Goal: Information Seeking & Learning: Learn about a topic

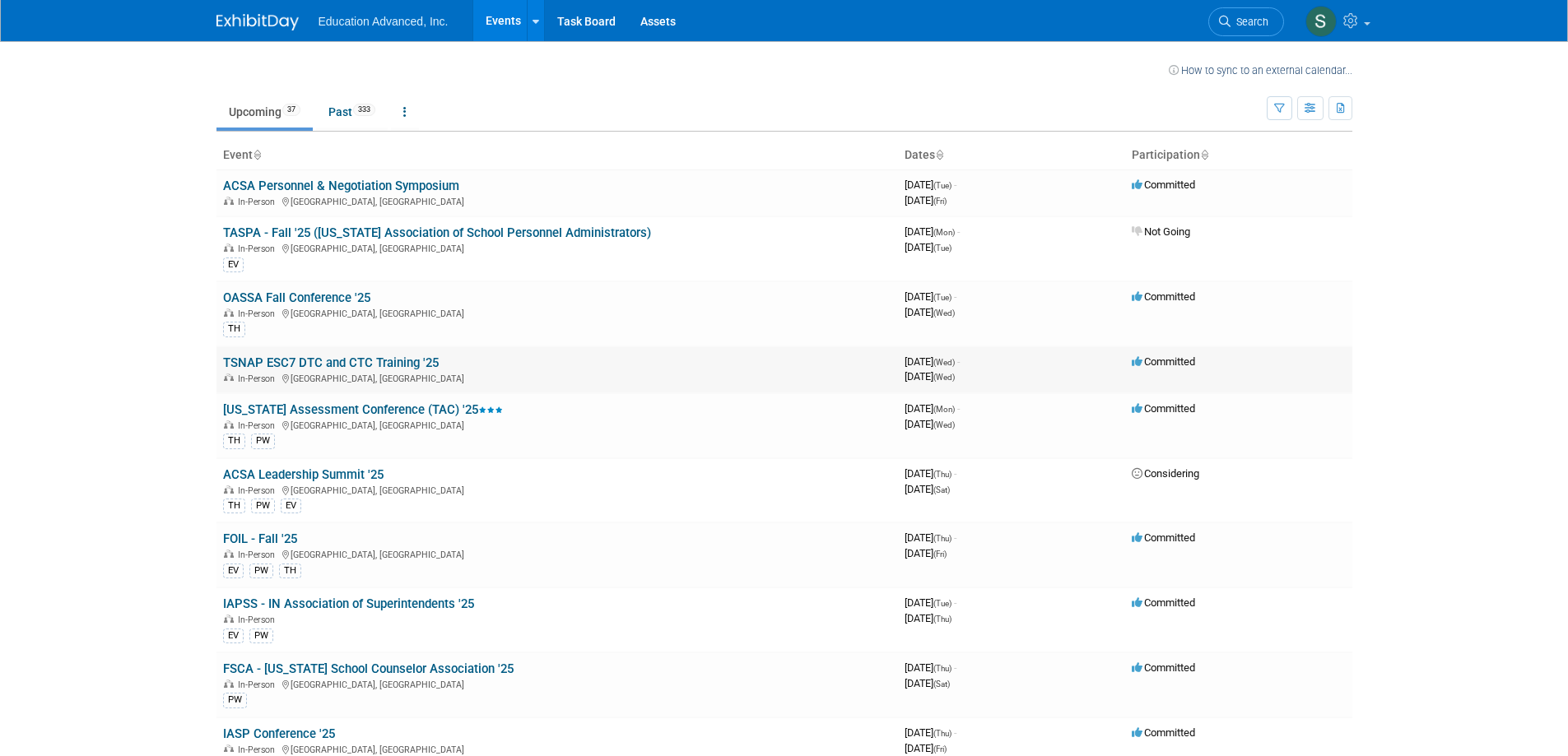
click at [331, 364] on link "TSNAP ESC7 DTC and CTC Training '25" at bounding box center [331, 362] width 216 height 15
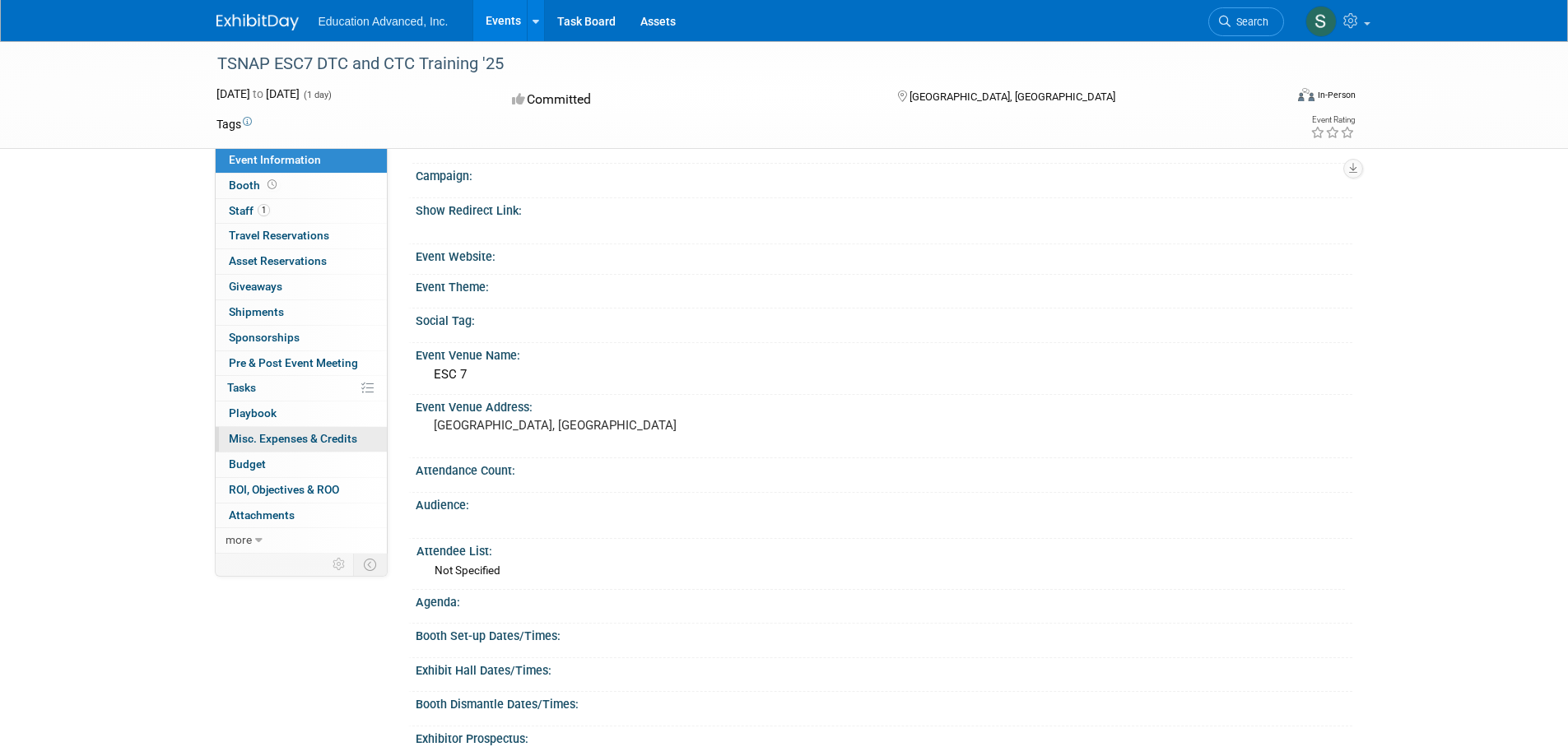
scroll to position [83, 0]
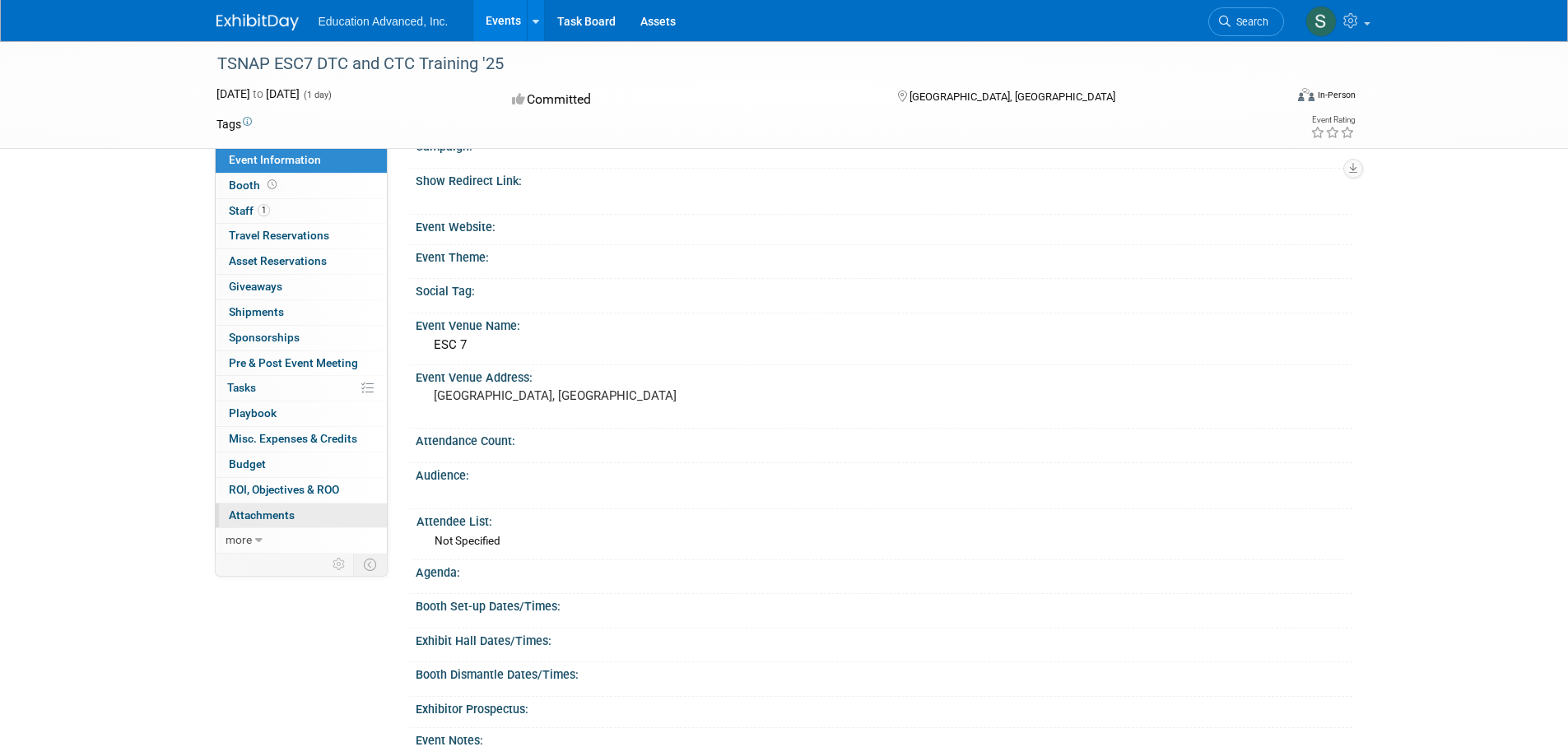
click at [263, 519] on span "Attachments 0" at bounding box center [261, 515] width 66 height 14
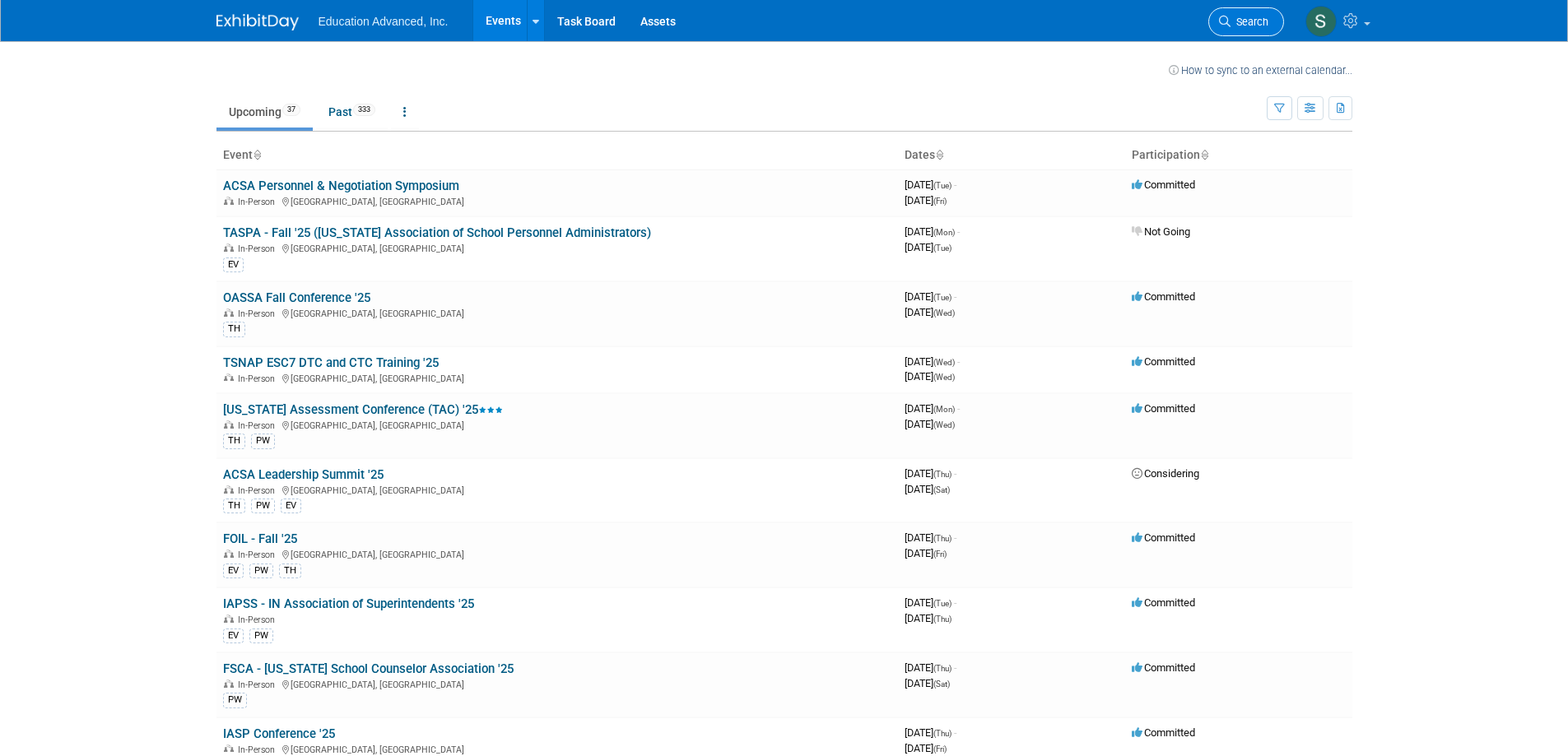
click at [1242, 14] on link "Search" at bounding box center [1246, 22] width 76 height 29
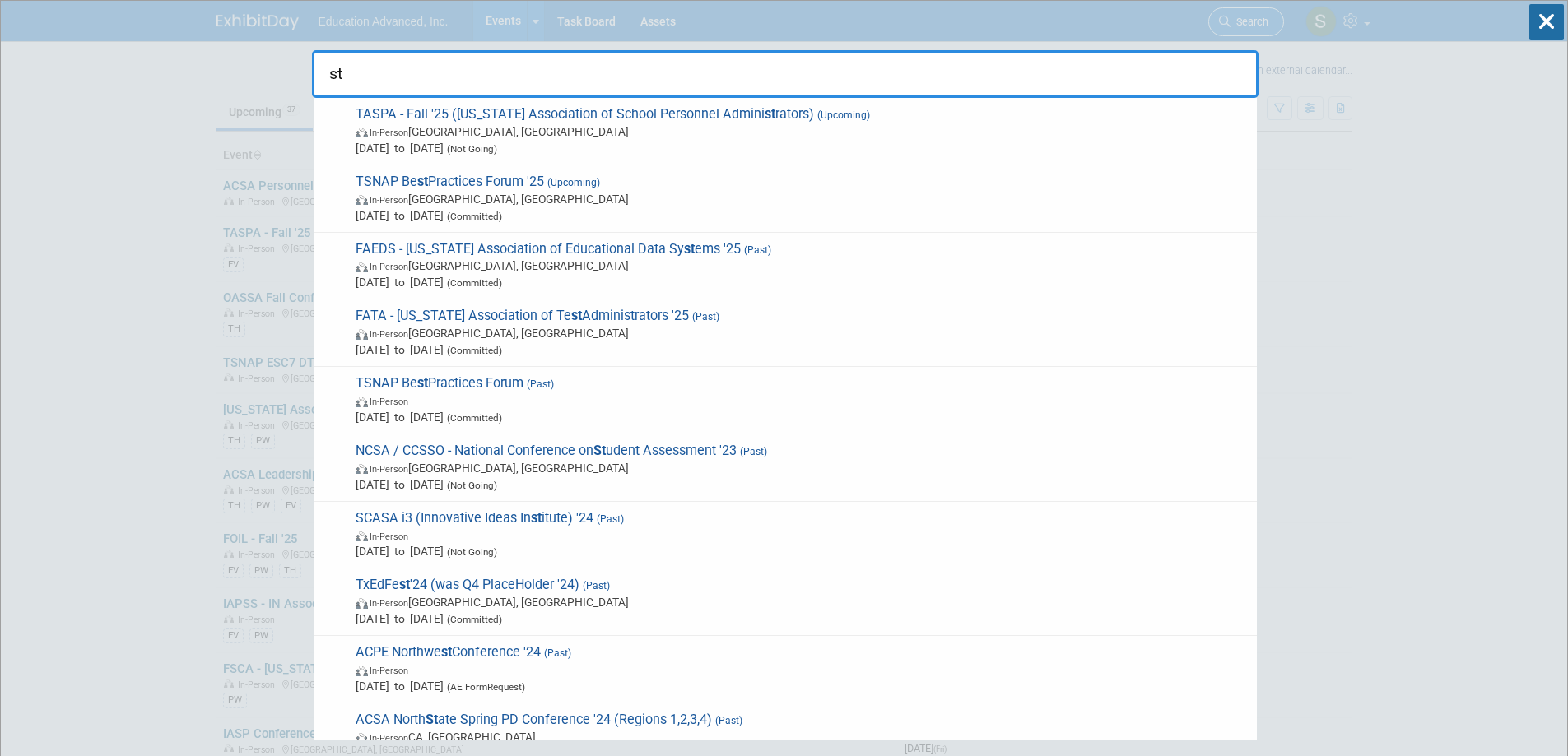
type input "s"
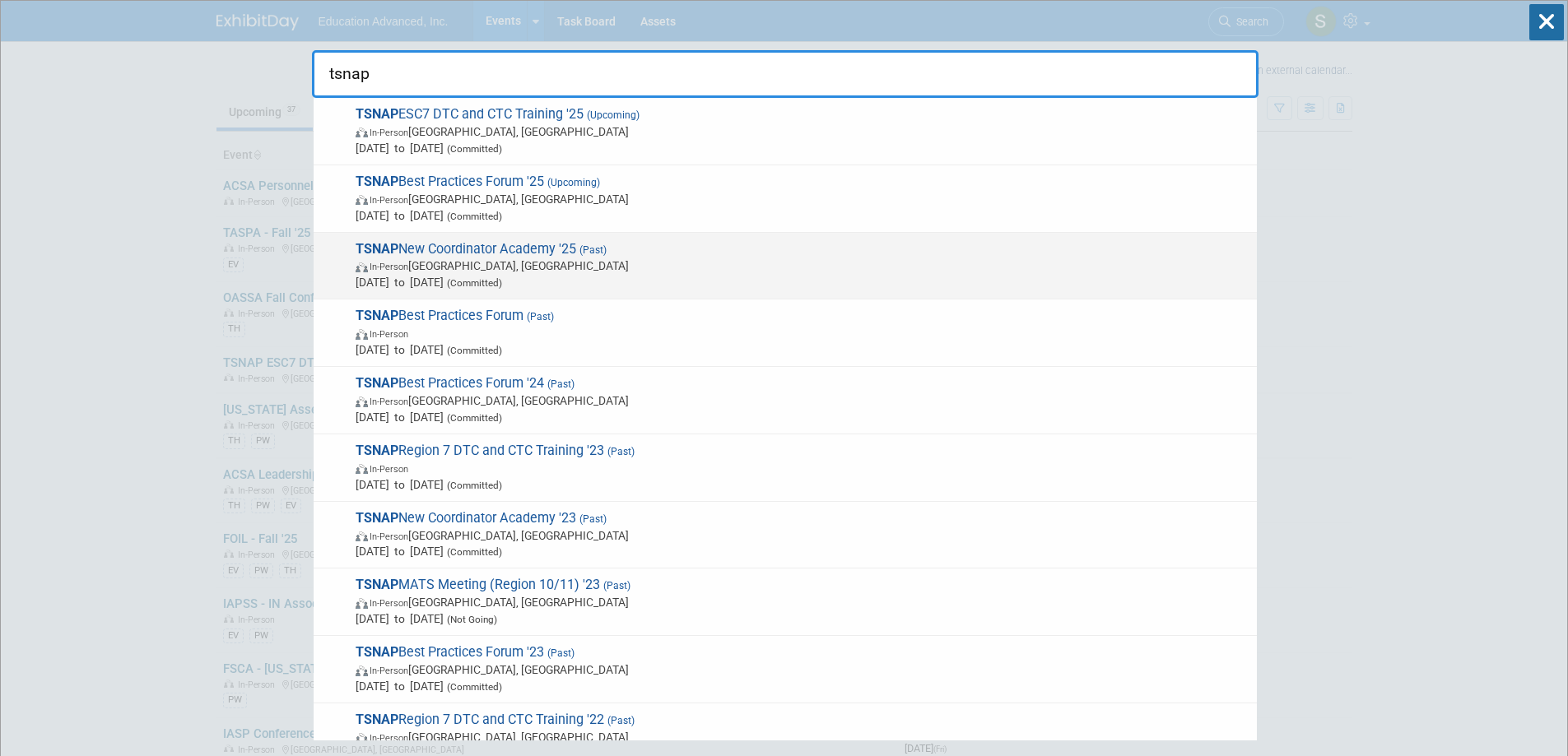
type input "tsnap"
click at [506, 282] on span "Sep 15, 2025 to Sep 16, 2025 (Committed)" at bounding box center [802, 282] width 893 height 17
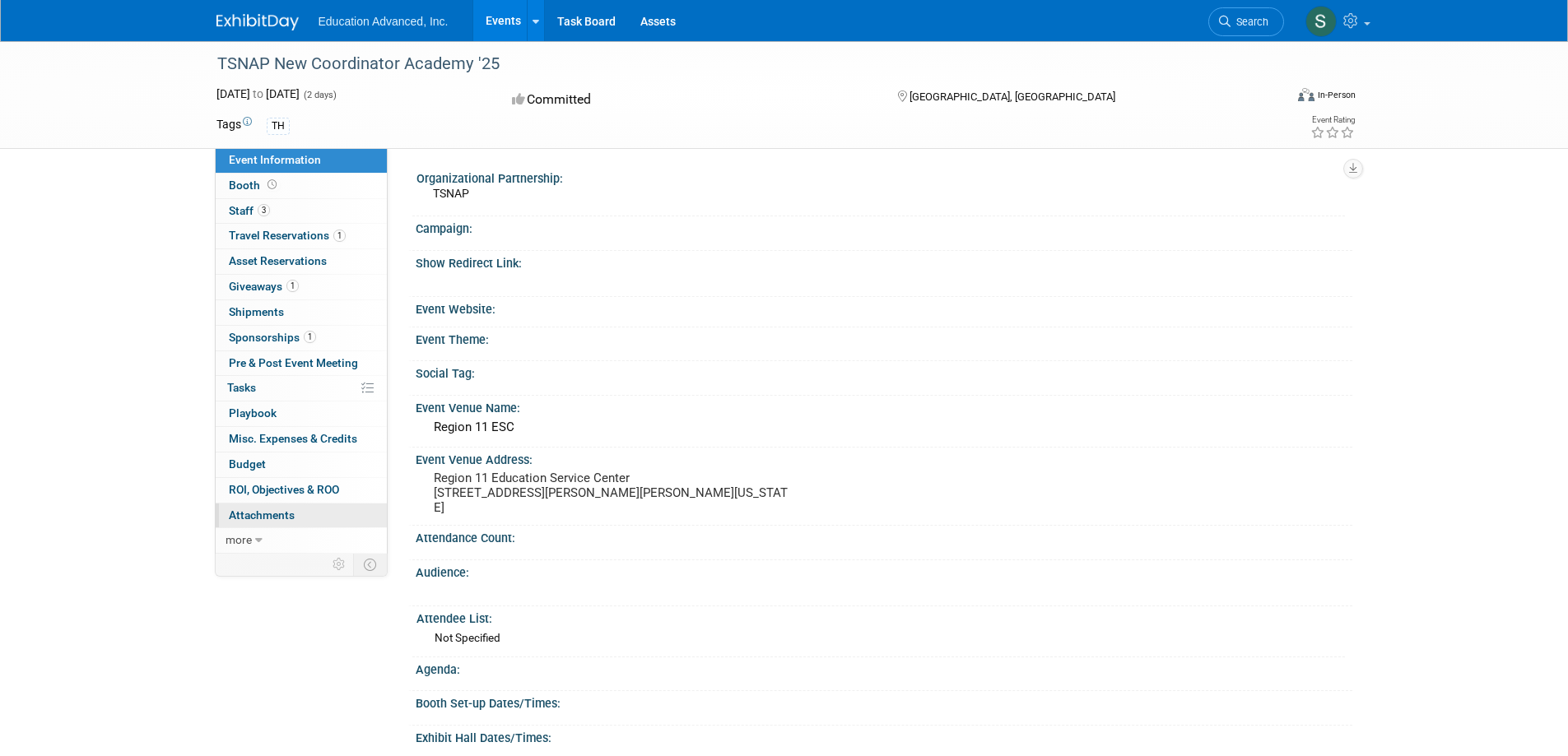
click at [312, 516] on link "0 Attachments 0" at bounding box center [301, 515] width 171 height 24
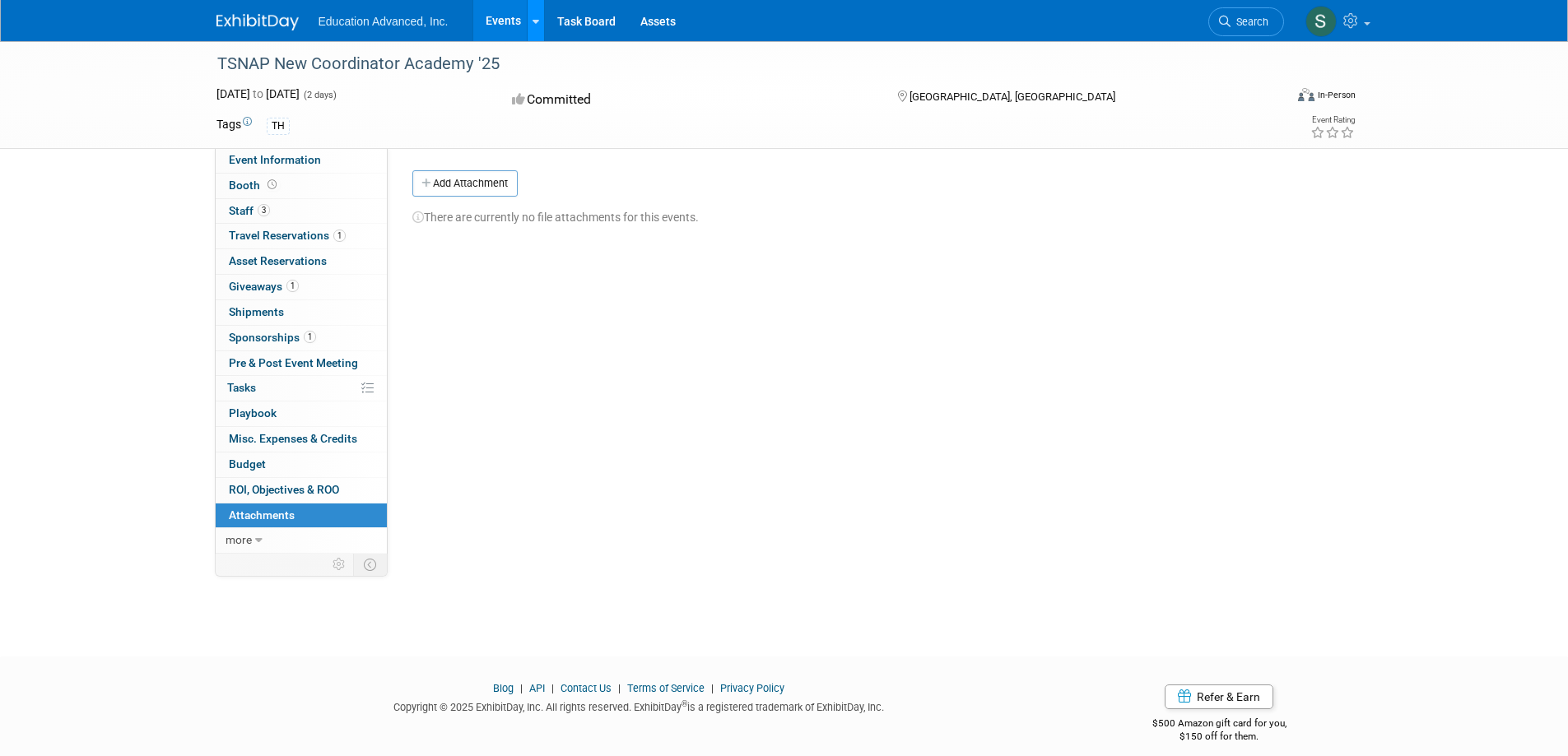
click at [539, 28] on link at bounding box center [536, 20] width 17 height 41
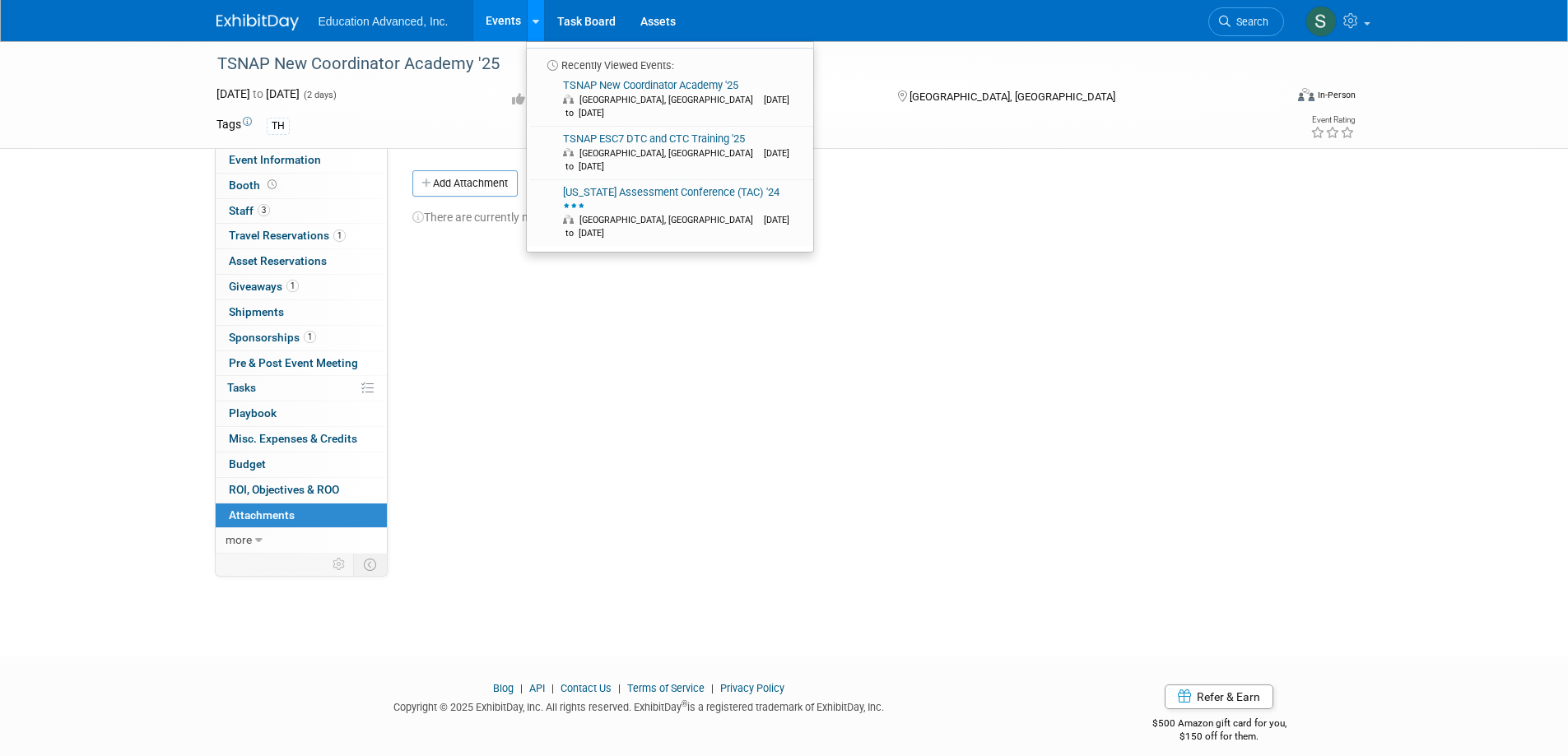
click at [539, 28] on link at bounding box center [536, 20] width 17 height 41
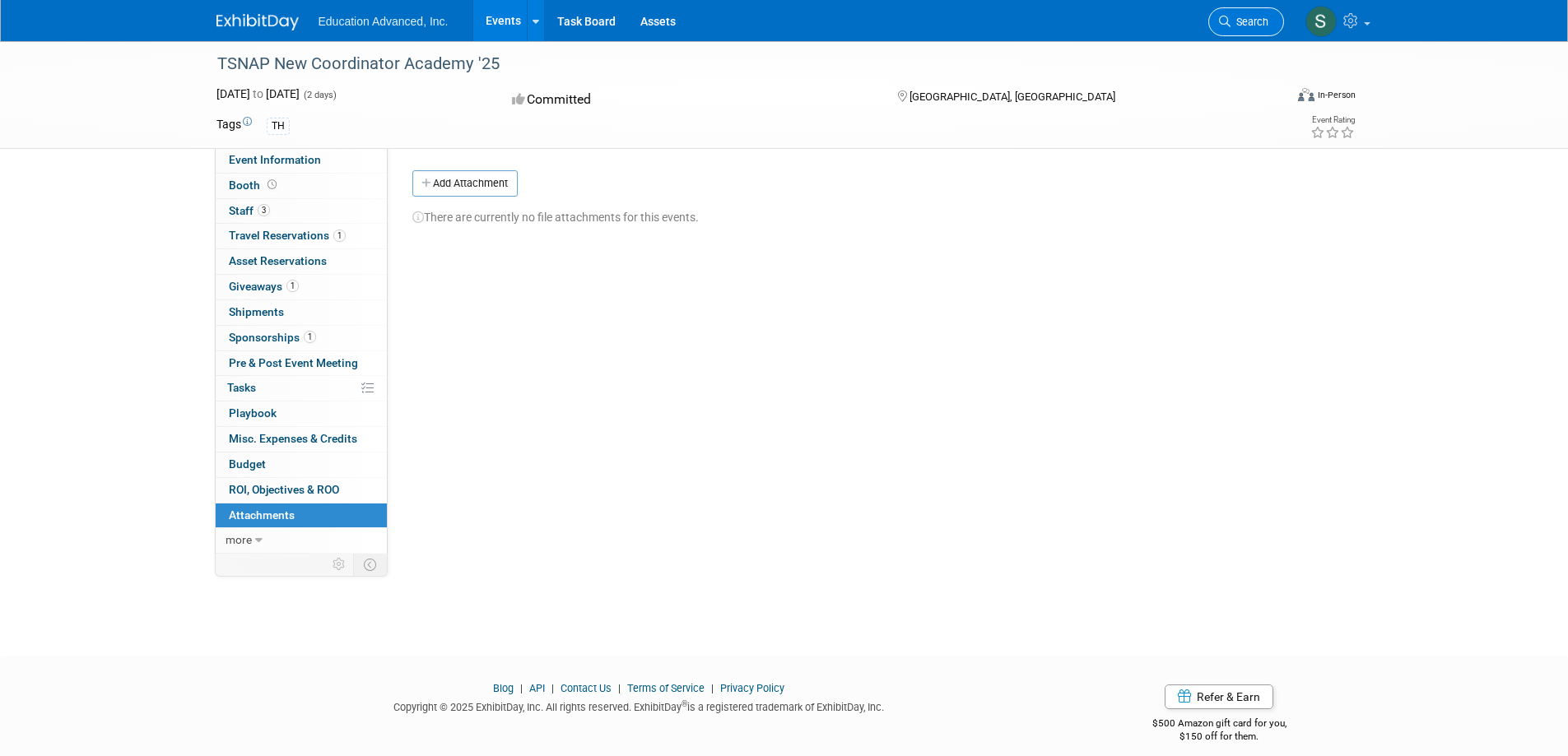
click at [1265, 26] on span "Search" at bounding box center [1249, 21] width 38 height 13
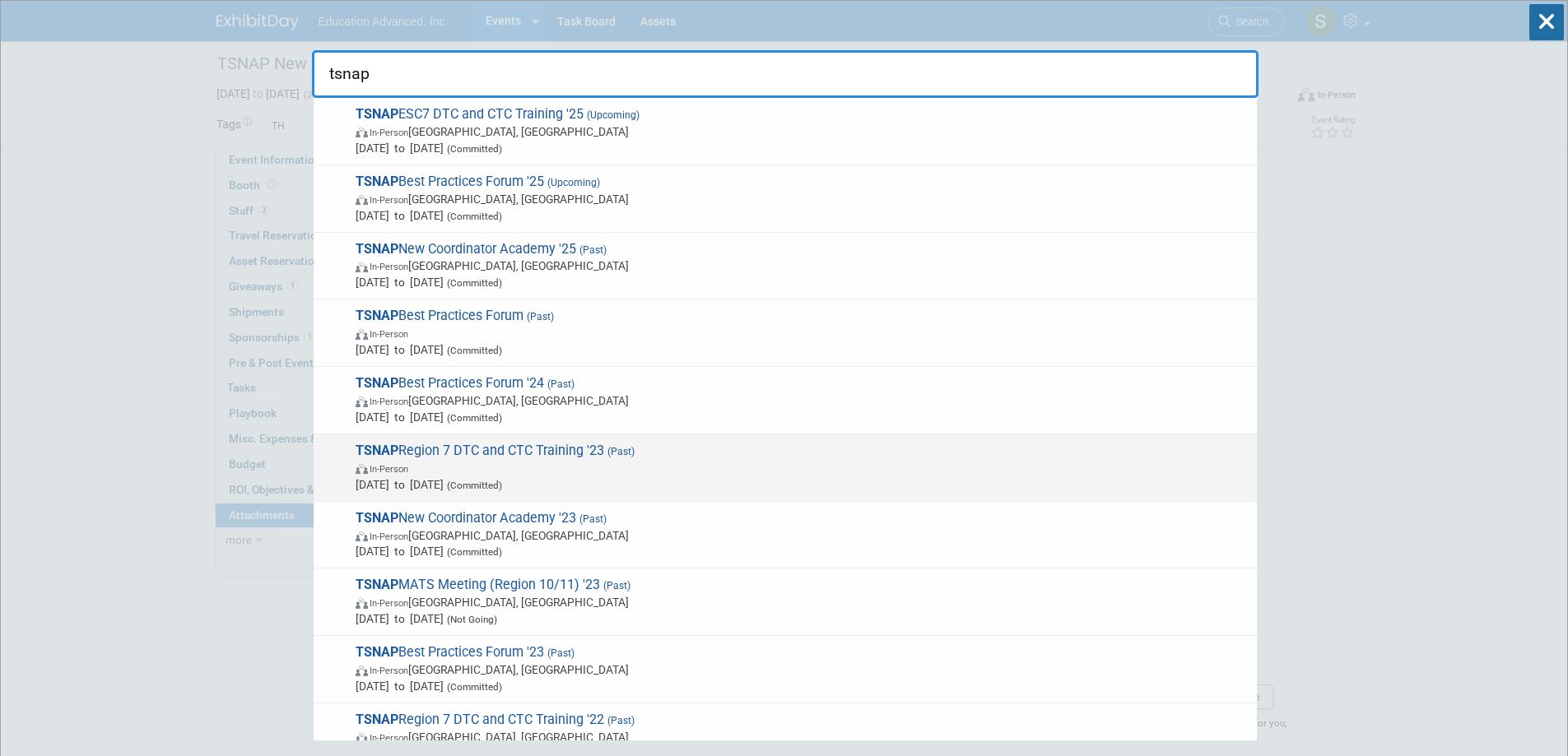
type input "tsnap"
click at [686, 474] on span "In-Person" at bounding box center [802, 467] width 893 height 17
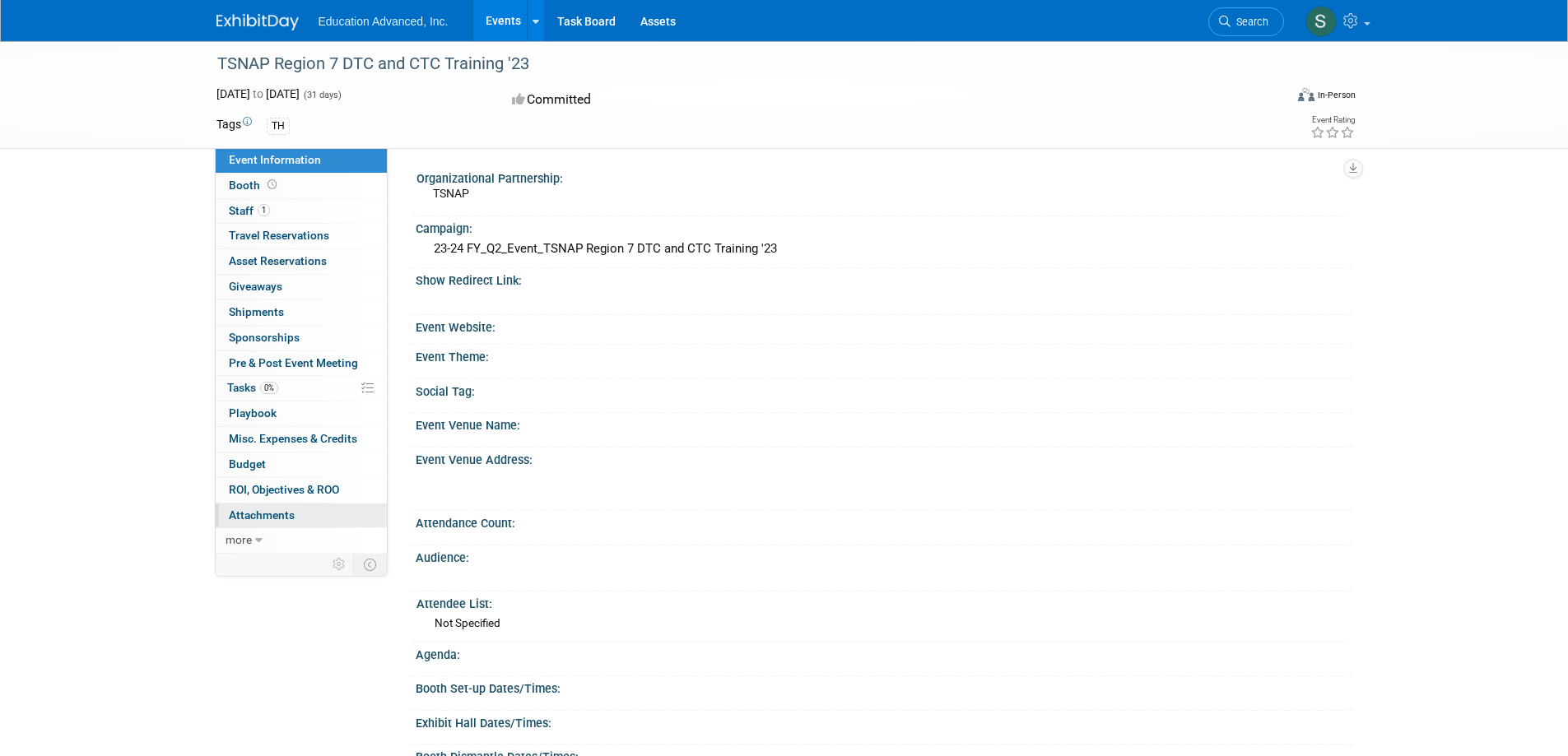
click at [298, 520] on link "0 Attachments 0" at bounding box center [301, 515] width 171 height 24
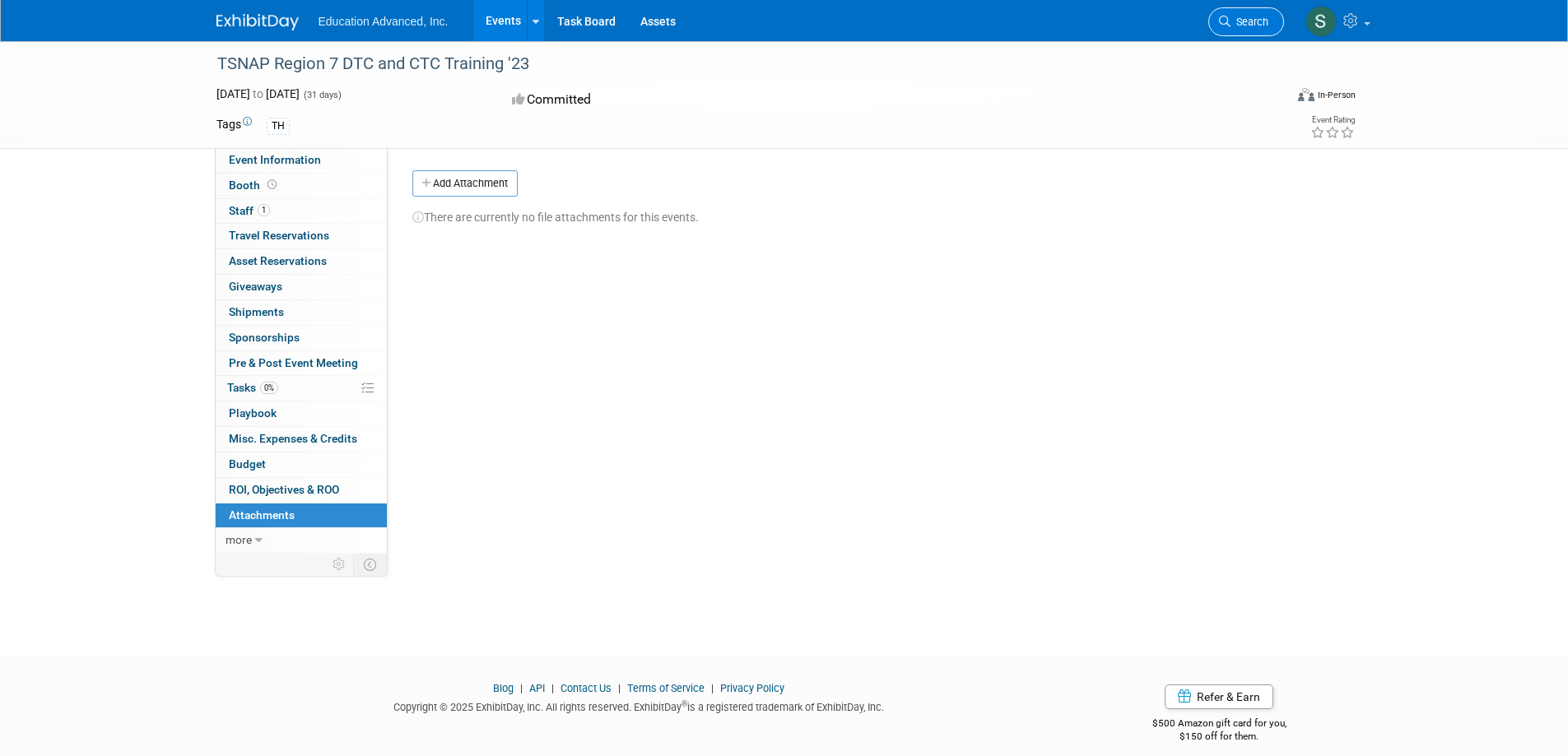
click at [1241, 18] on span "Search" at bounding box center [1249, 21] width 38 height 13
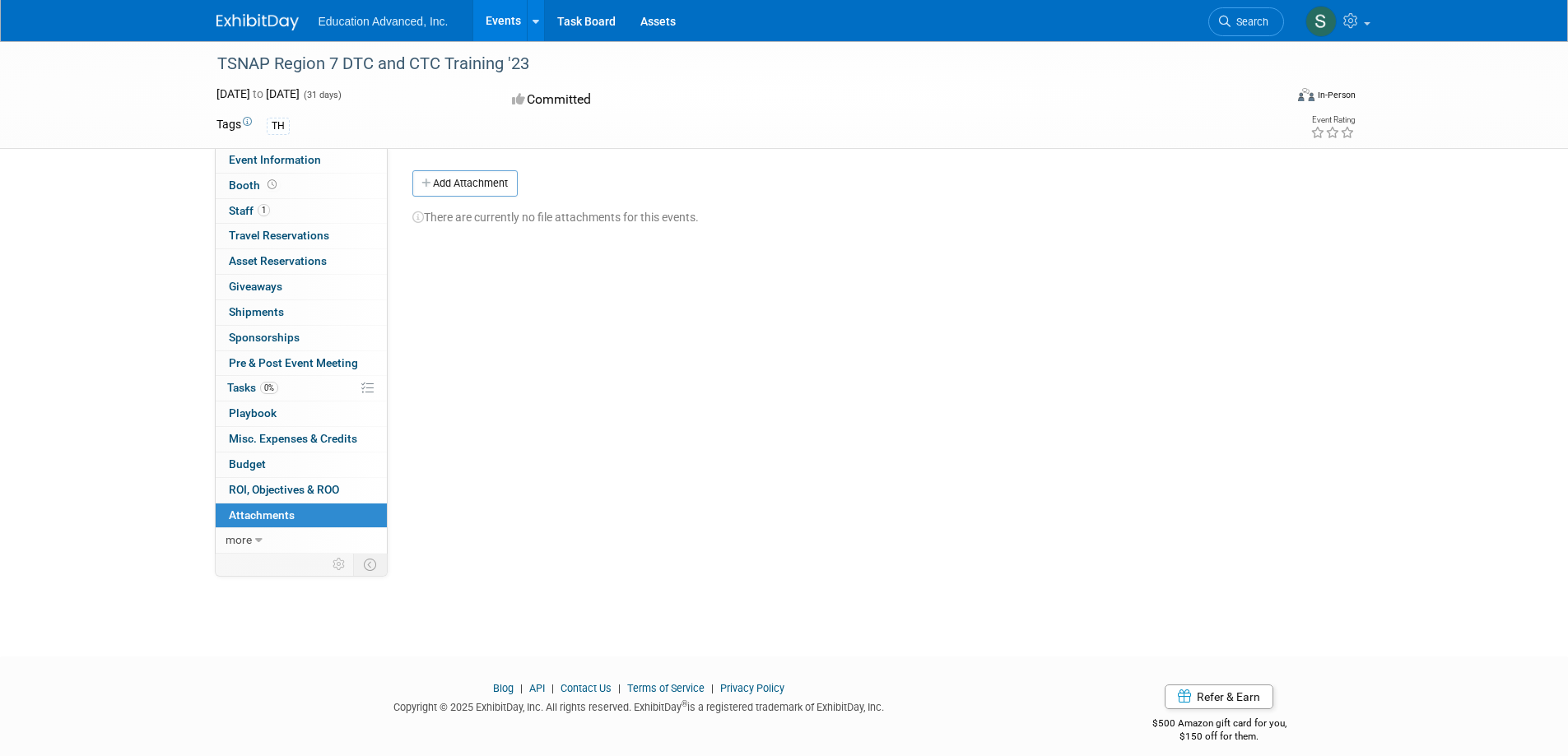
click at [507, 29] on link "Events" at bounding box center [504, 20] width 60 height 41
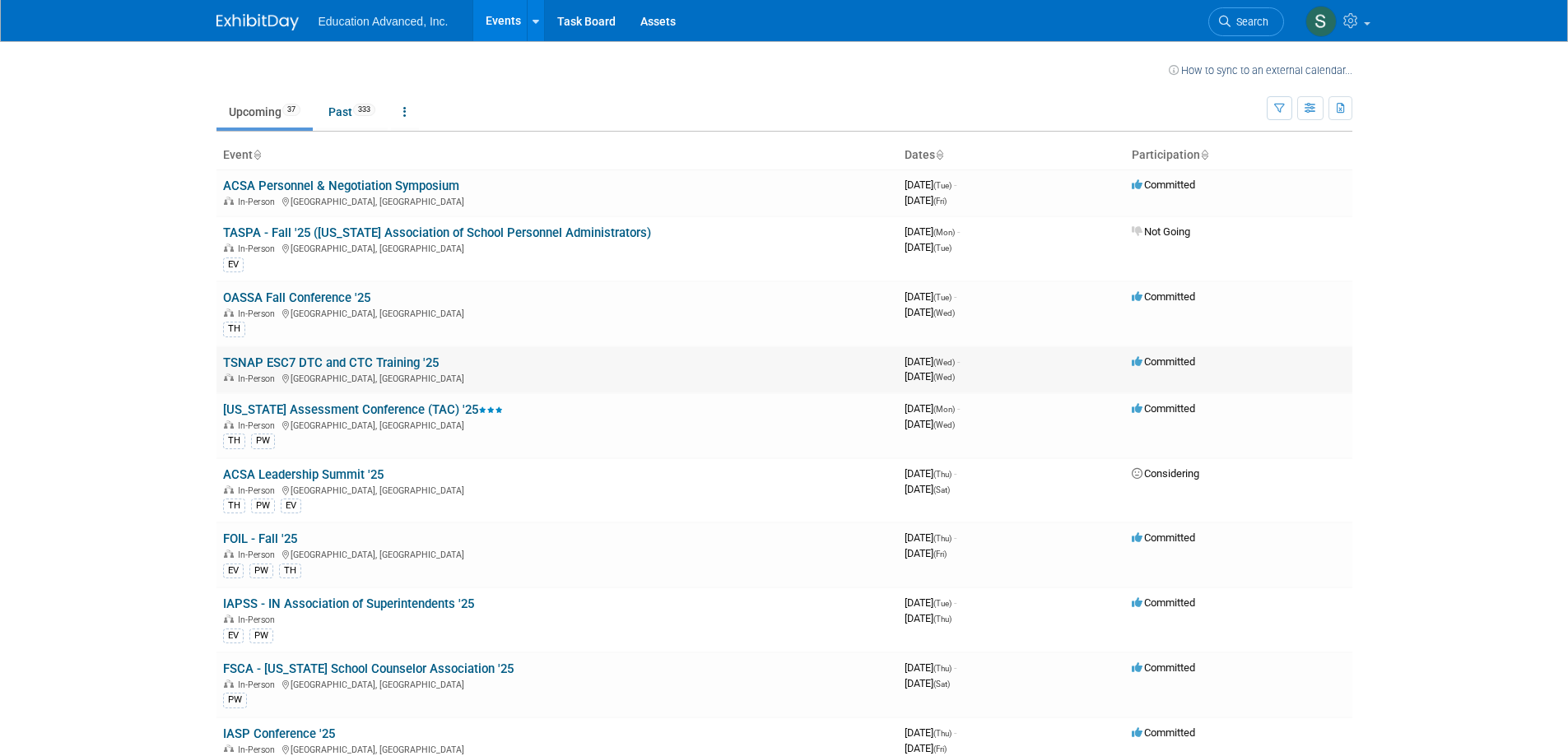
click at [363, 364] on link "TSNAP ESC7 DTC and CTC Training '25" at bounding box center [331, 362] width 216 height 15
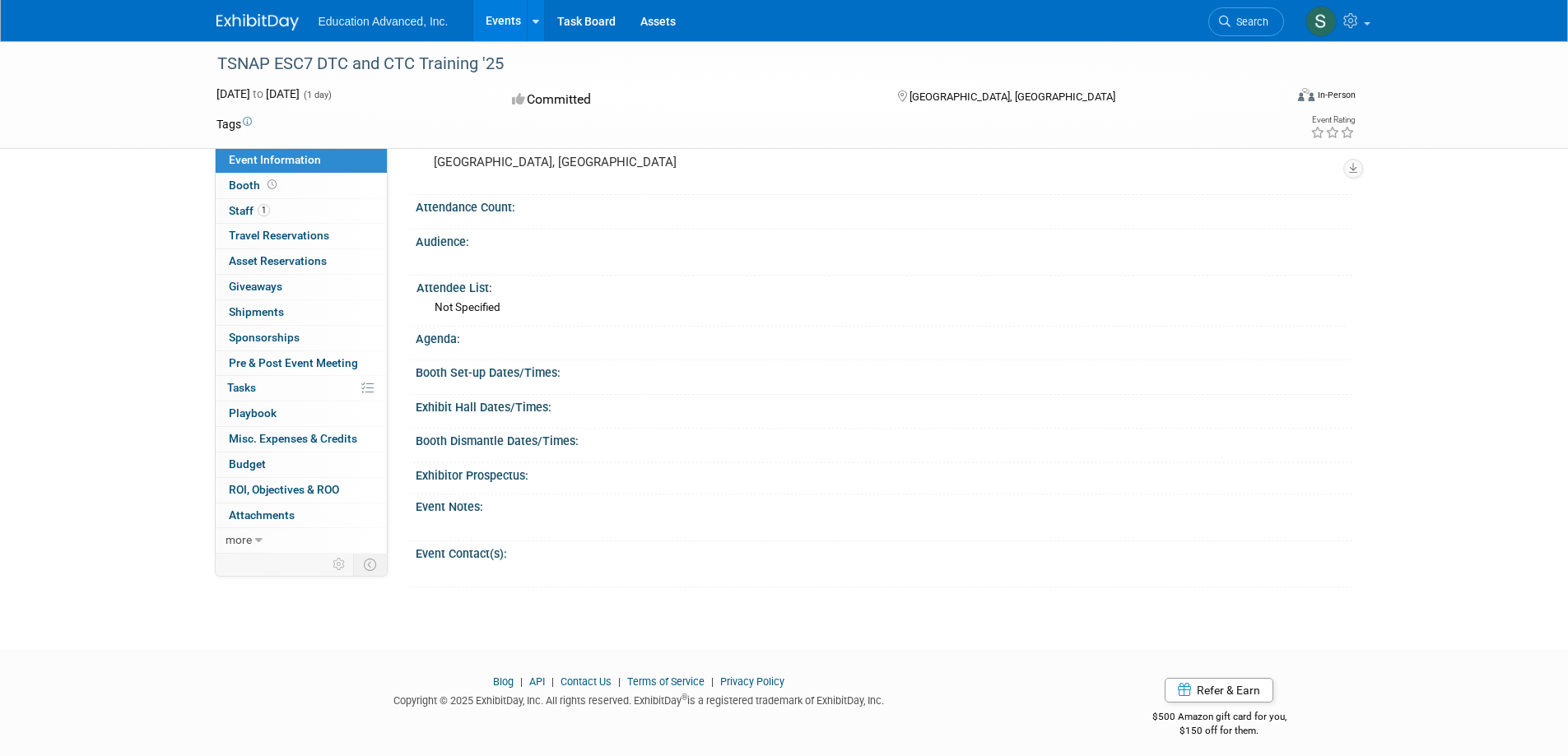
scroll to position [326, 0]
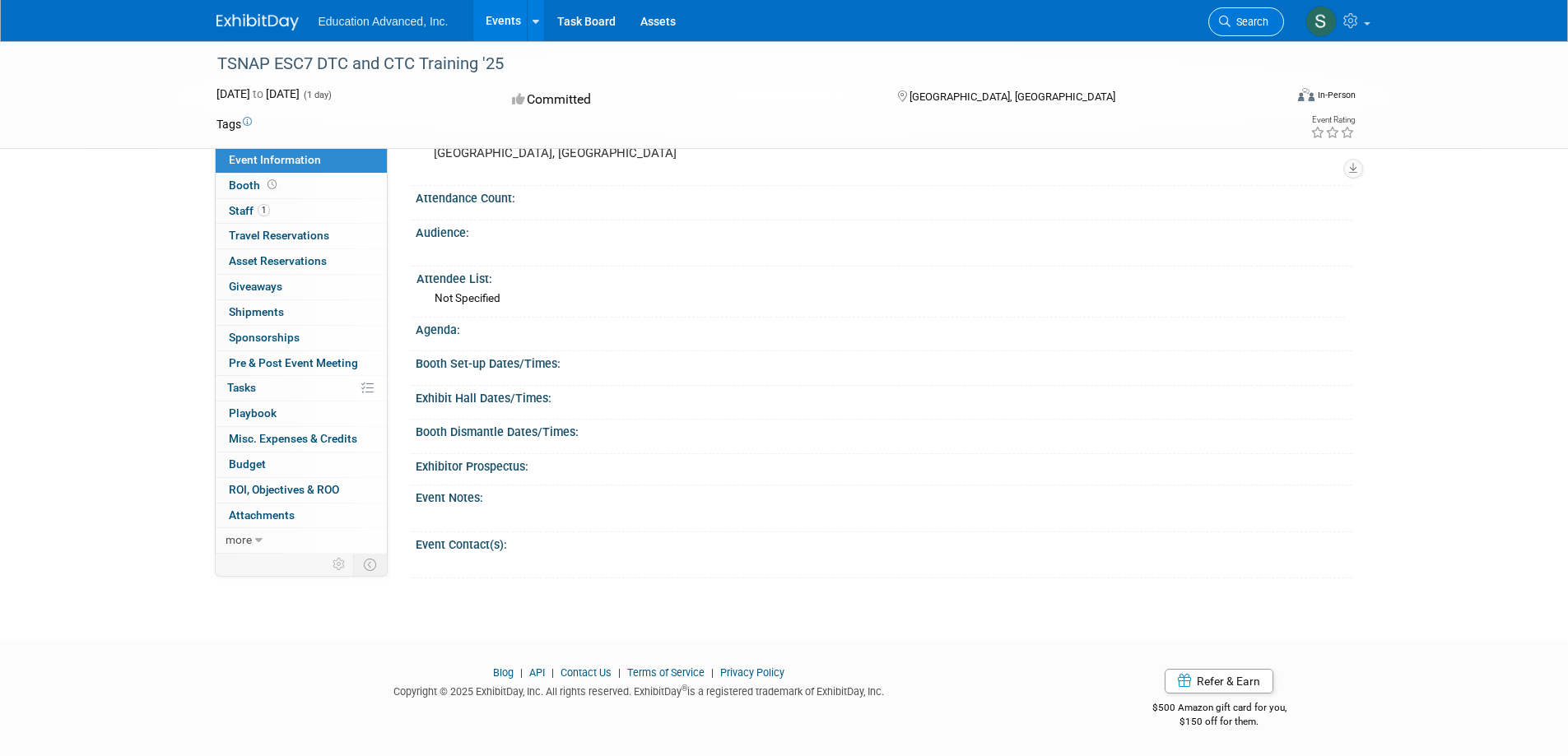
click at [1226, 22] on icon at bounding box center [1225, 21] width 12 height 12
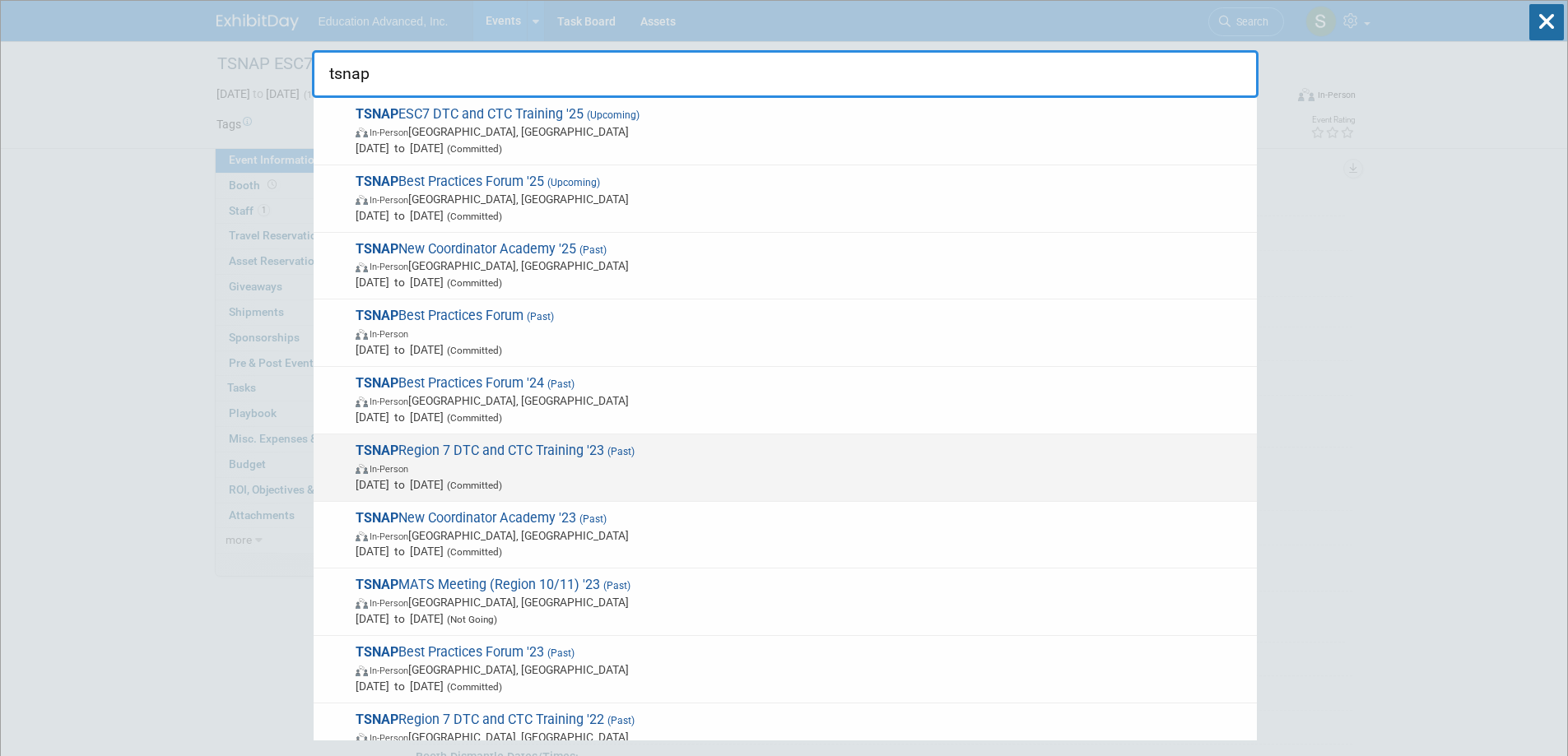
type input "tsnap"
click at [605, 454] on span "TSNAP Region 7 DTC and CTC Training '23 (Past) In-Person Oct 1, 2023 to Oct 31,…" at bounding box center [800, 468] width 898 height 51
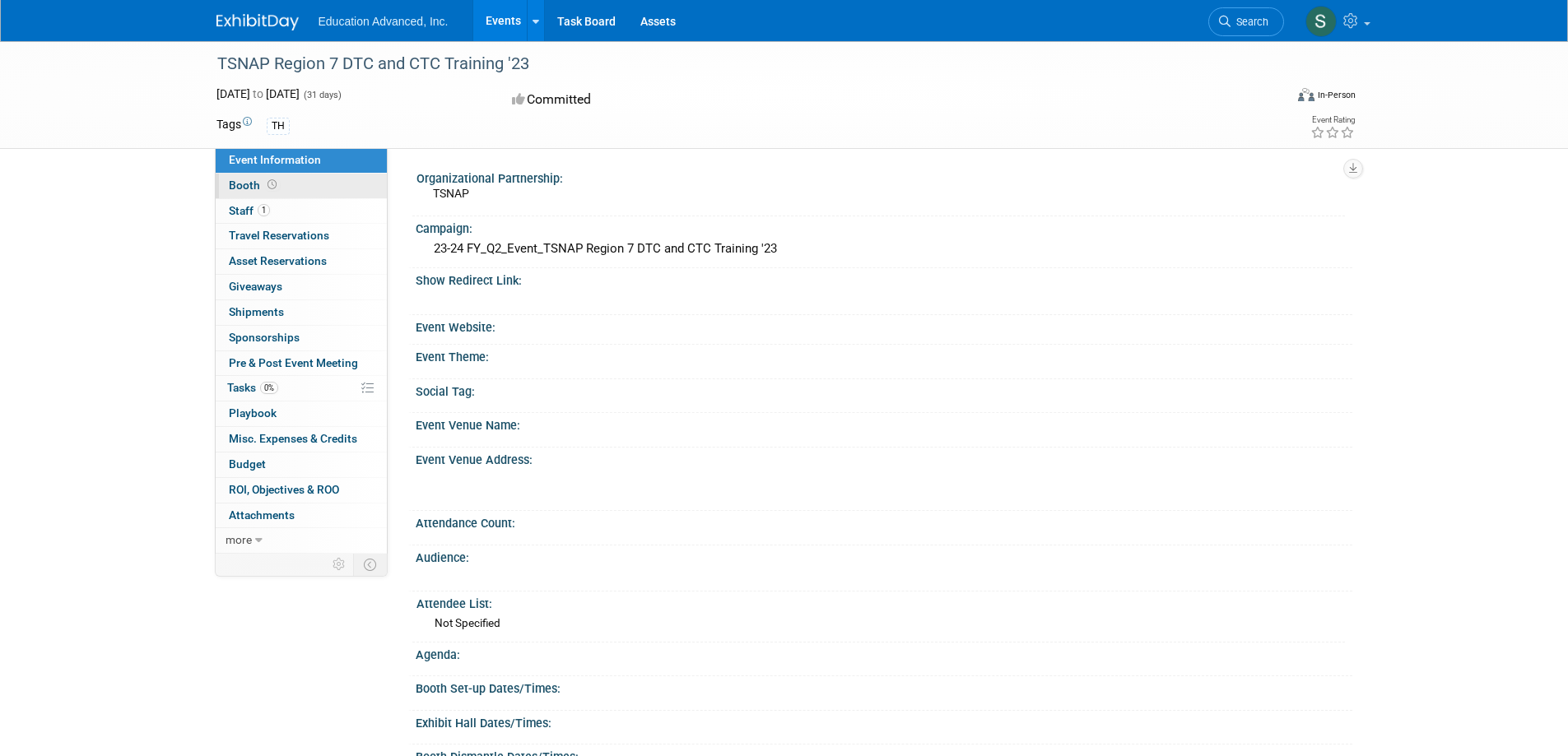
click at [258, 188] on span "Booth" at bounding box center [254, 186] width 52 height 14
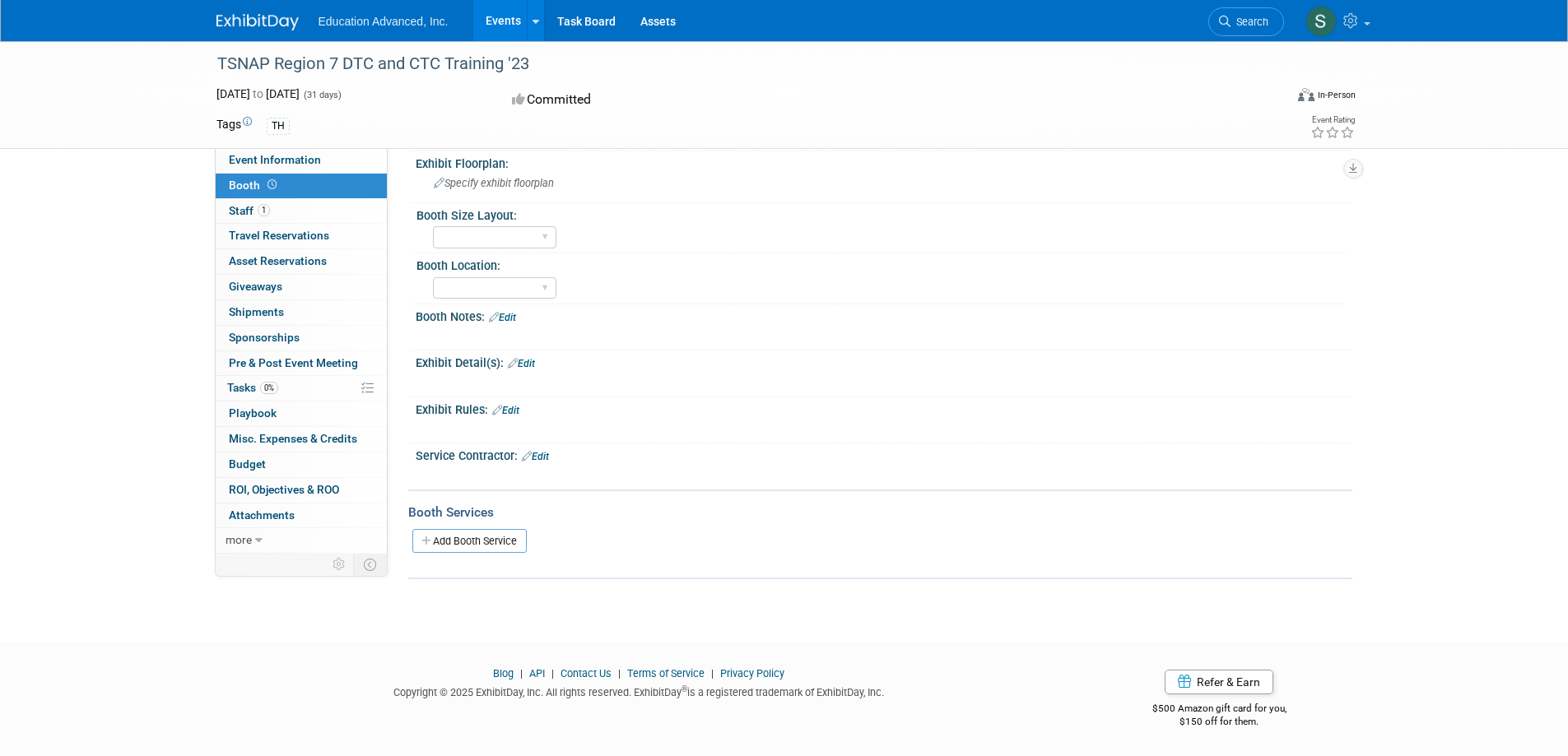
scroll to position [282, 0]
click at [304, 228] on span "Travel Reservations 0" at bounding box center [278, 235] width 100 height 14
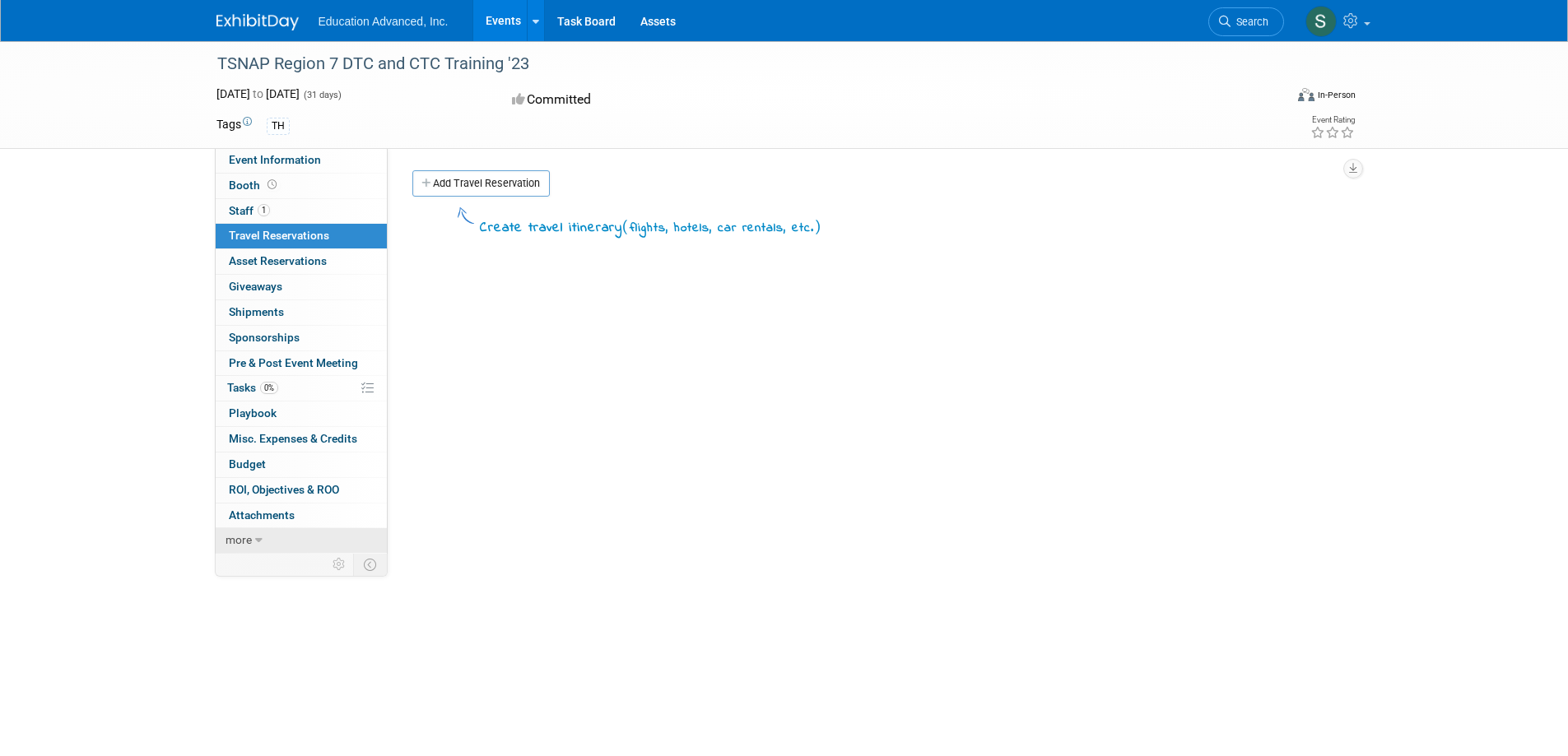
click at [269, 551] on link "more" at bounding box center [301, 540] width 171 height 24
click at [318, 561] on span "Event Binder (.pdf export)" at bounding box center [295, 566] width 132 height 14
